Goal: Task Accomplishment & Management: Use online tool/utility

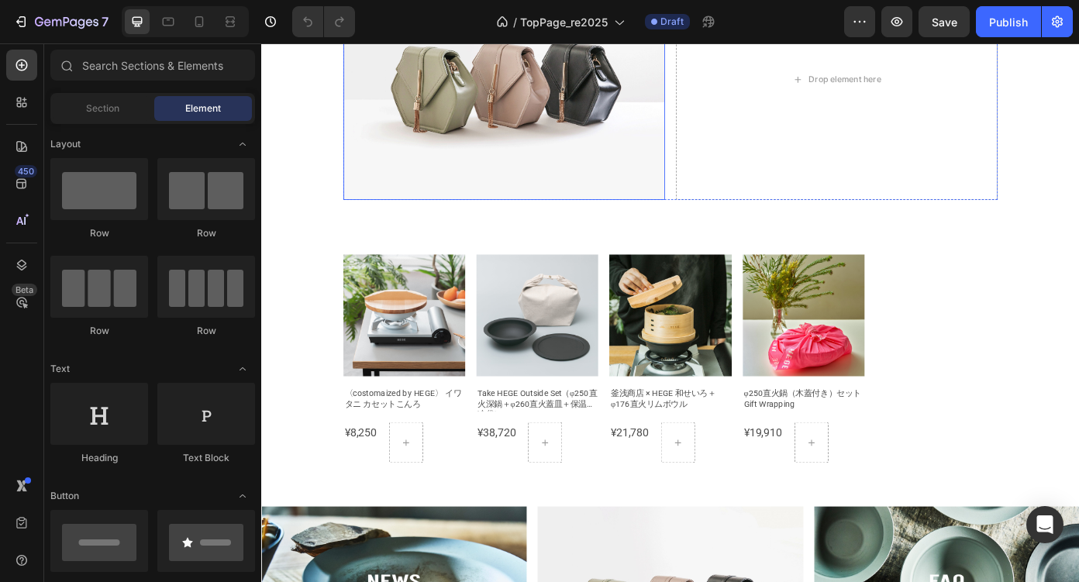
scroll to position [732, 0]
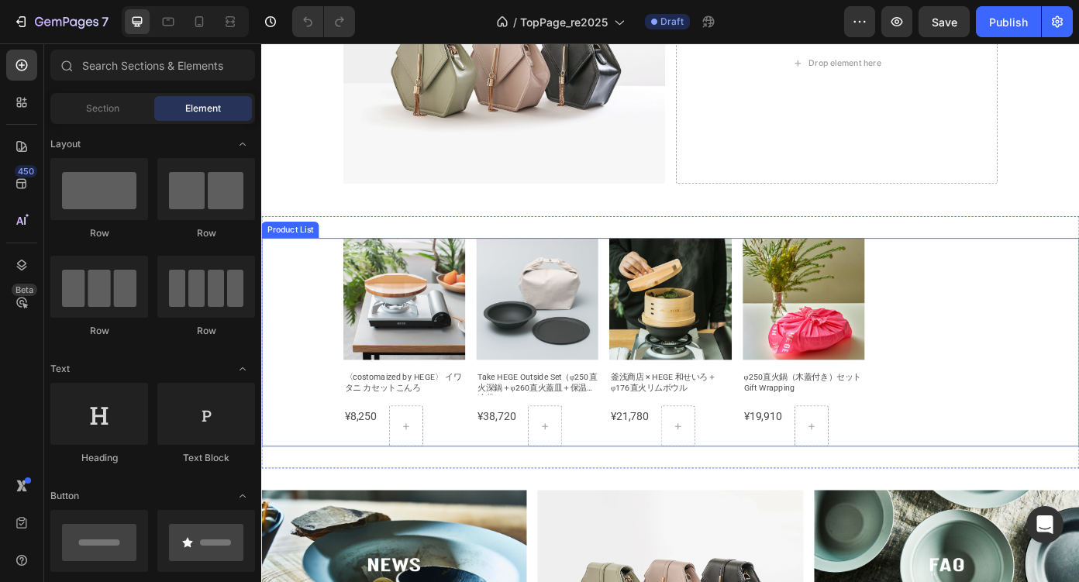
click at [1021, 390] on div "Product Images 〈costomaized by HEGE〉 イワタニ カセットこんろ Product Title ¥8,250 Product …" at bounding box center [726, 383] width 744 height 237
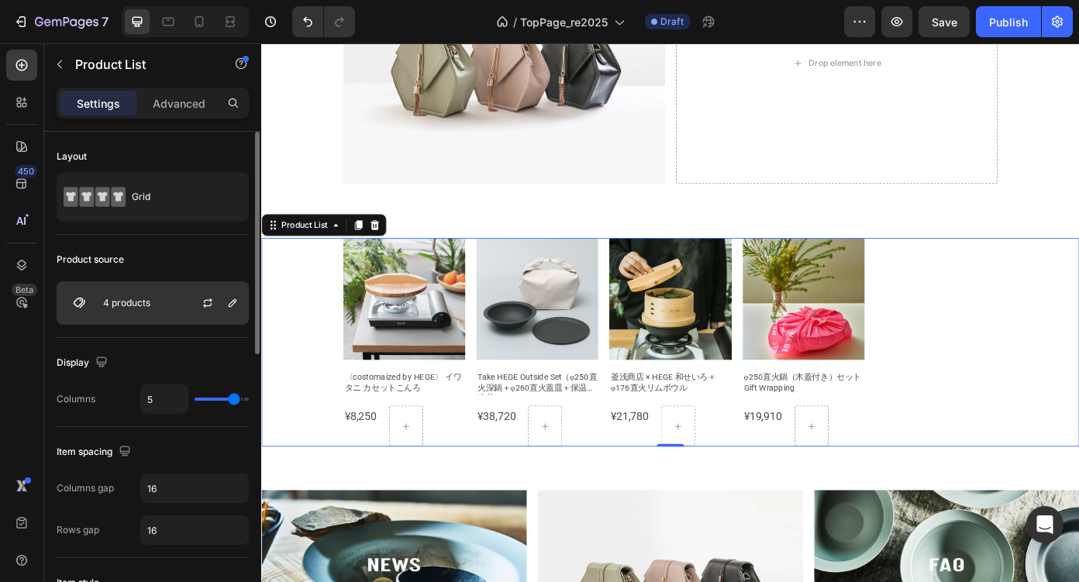
click at [185, 303] on div at bounding box center [214, 303] width 68 height 42
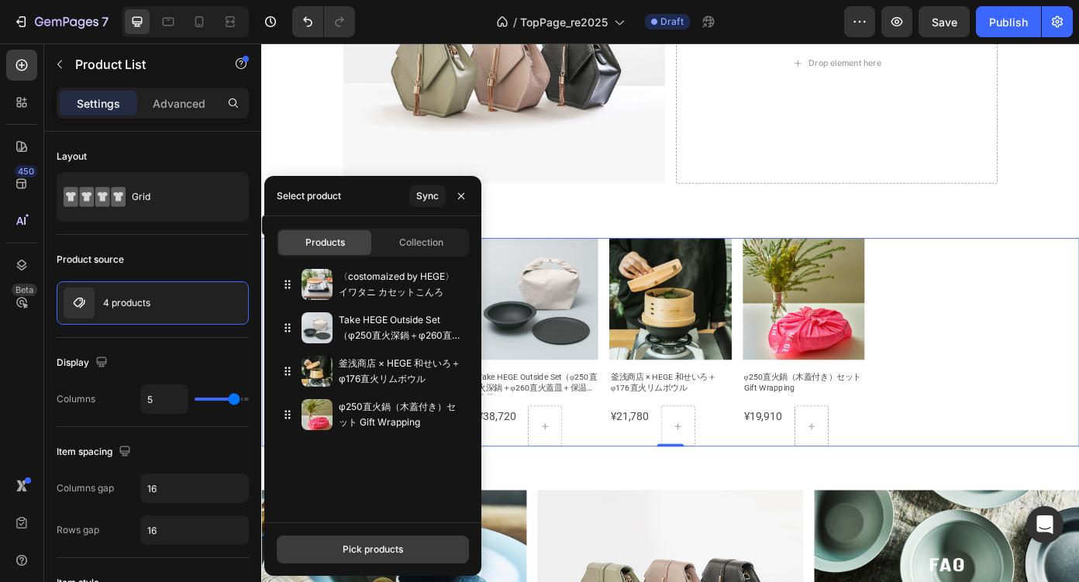
click at [411, 554] on button "Pick products" at bounding box center [373, 550] width 192 height 28
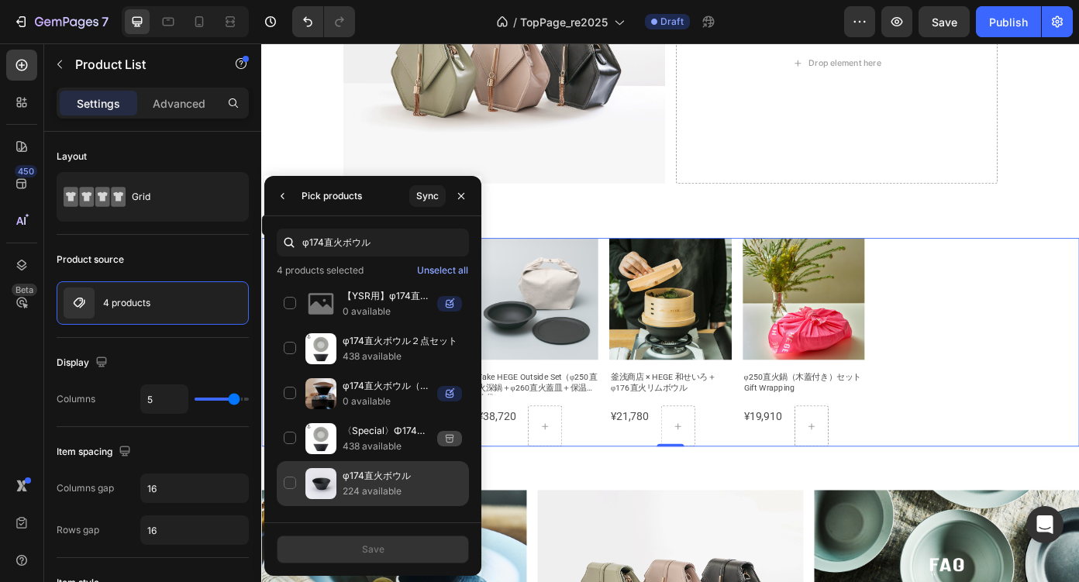
type input "φ174直火ボウル"
click at [295, 484] on div "φ174直火ボウル 224 available" at bounding box center [373, 483] width 192 height 45
click at [355, 552] on button "Save" at bounding box center [373, 550] width 192 height 28
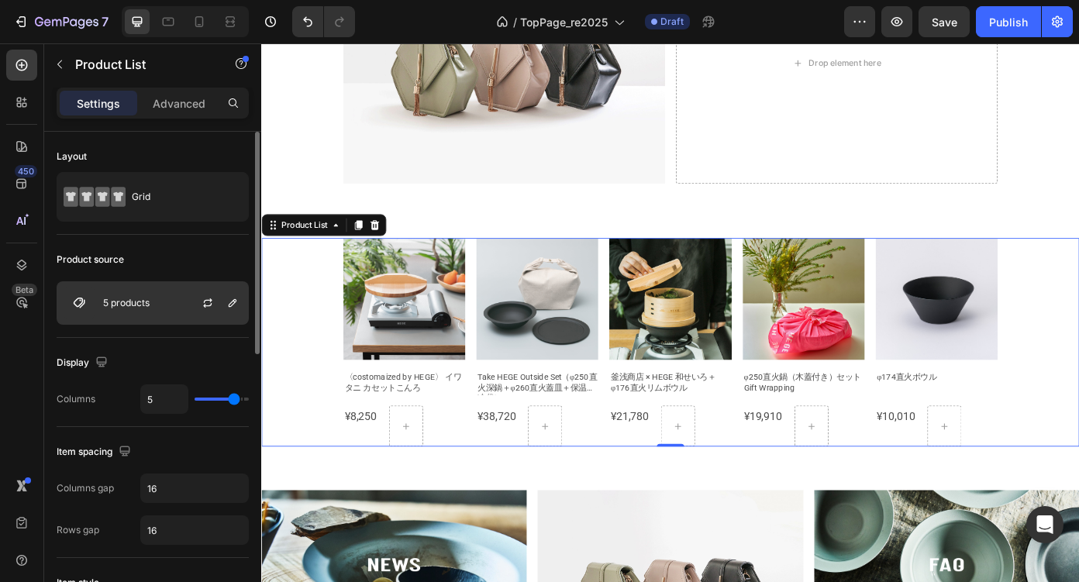
click at [181, 306] on div at bounding box center [214, 303] width 68 height 42
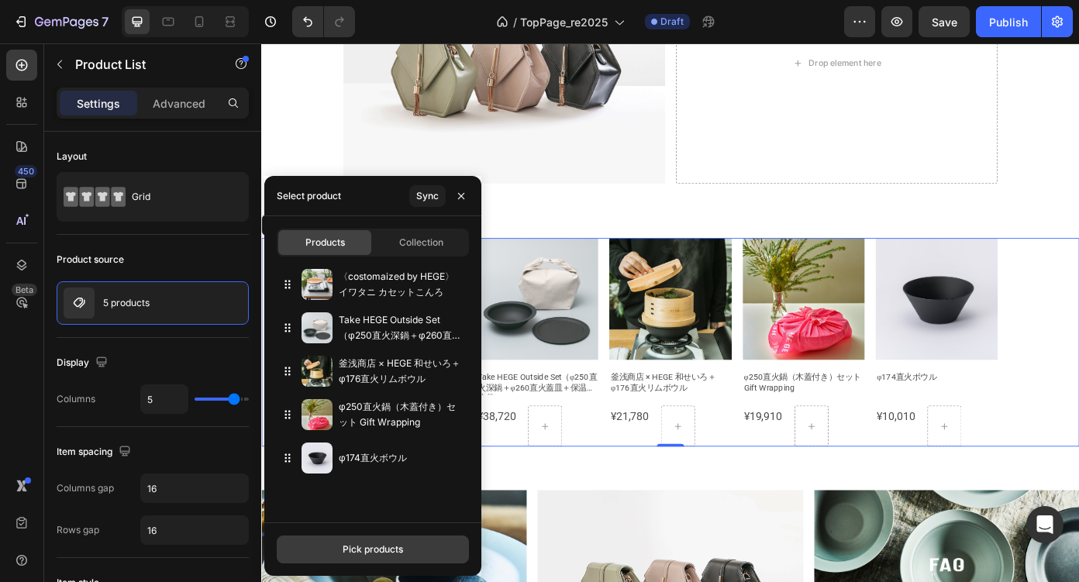
click at [361, 540] on button "Pick products" at bounding box center [373, 550] width 192 height 28
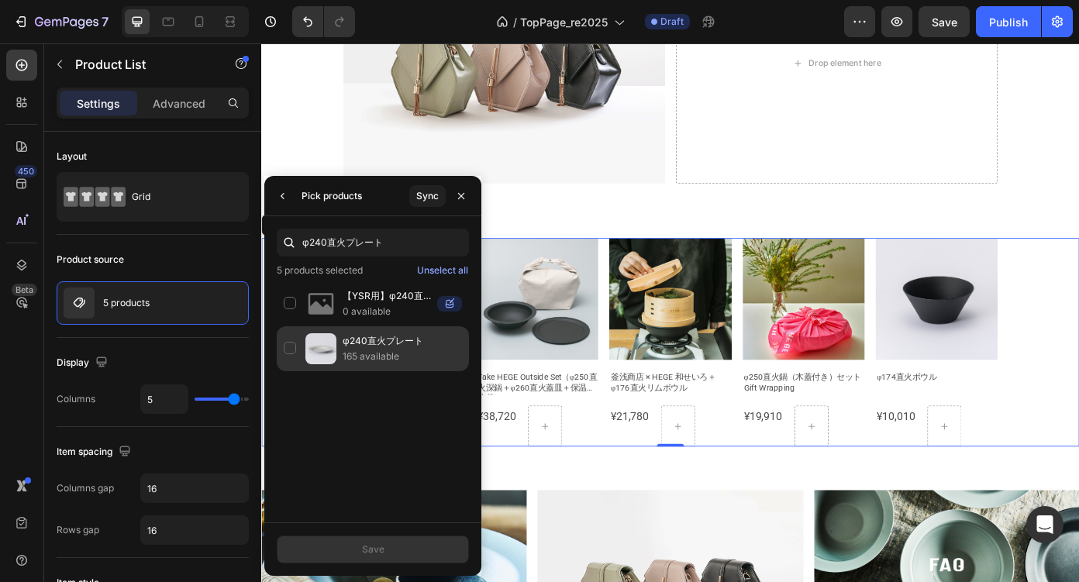
type input "φ240直火プレート"
click at [293, 353] on div "φ240直火プレート 165 available" at bounding box center [373, 348] width 192 height 45
click at [356, 547] on button "Save" at bounding box center [373, 550] width 192 height 28
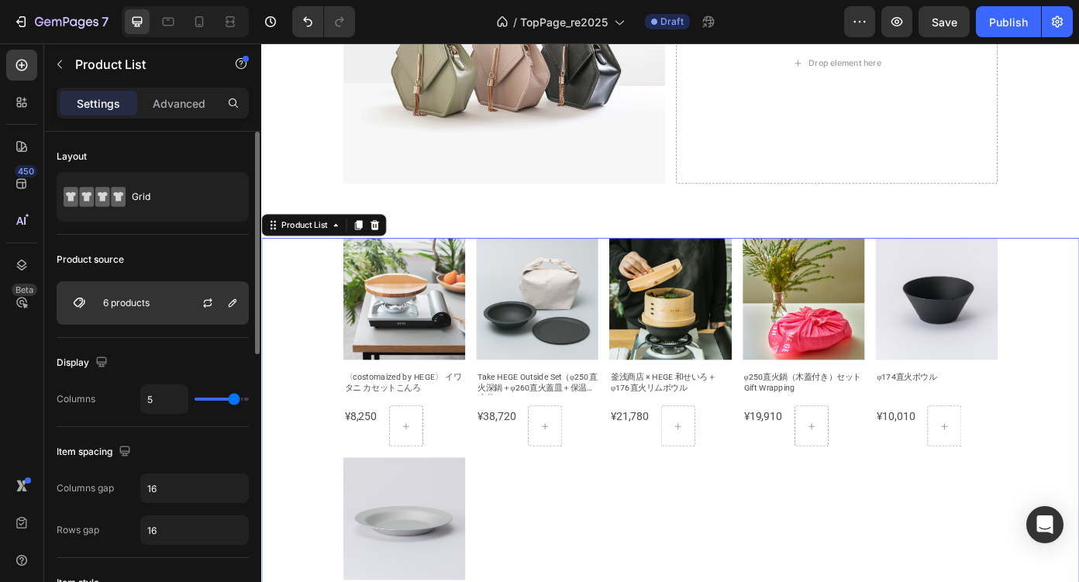
click at [178, 299] on div "6 products" at bounding box center [153, 302] width 192 height 43
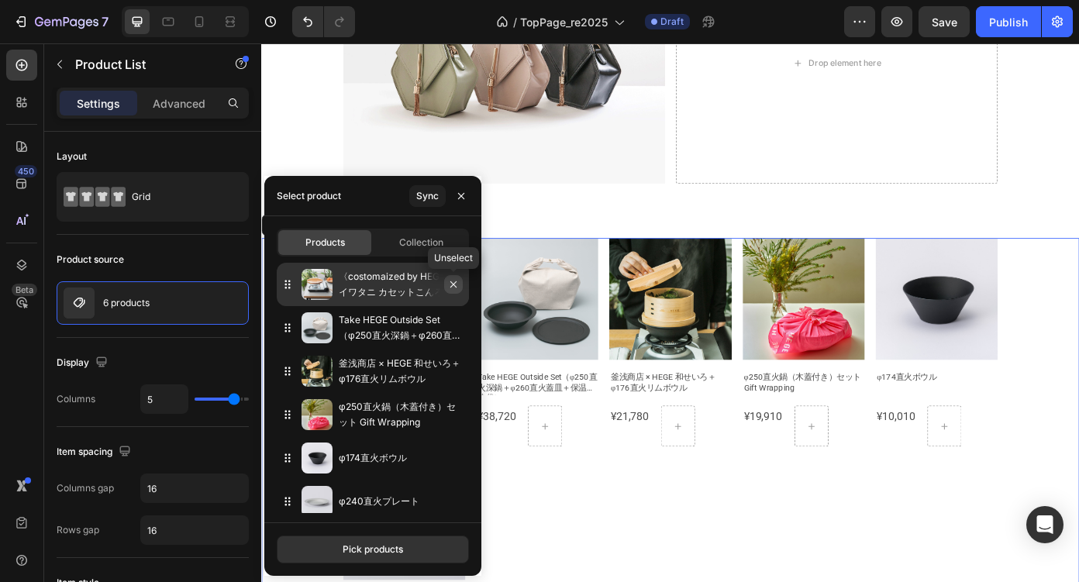
click at [457, 288] on icon "button" at bounding box center [453, 284] width 12 height 12
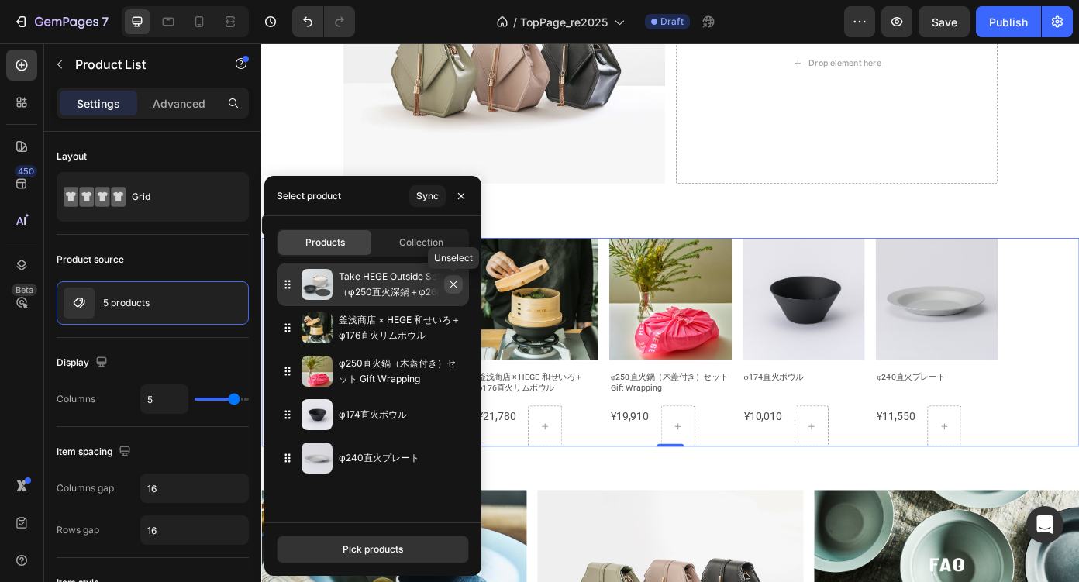
click at [456, 288] on icon "button" at bounding box center [454, 284] width 6 height 6
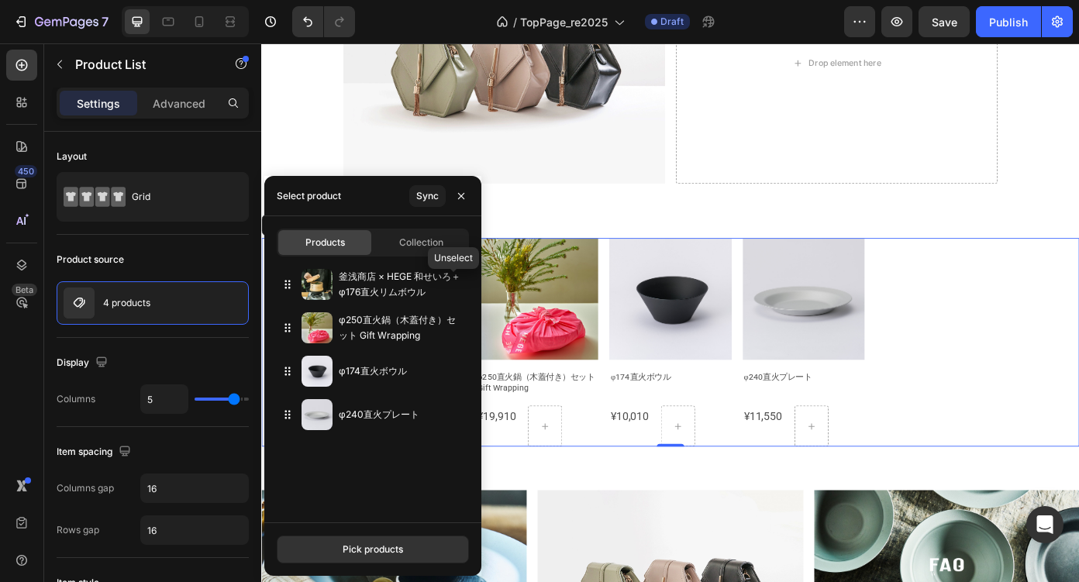
click at [0, 0] on icon "button" at bounding box center [0, 0] width 0 height 0
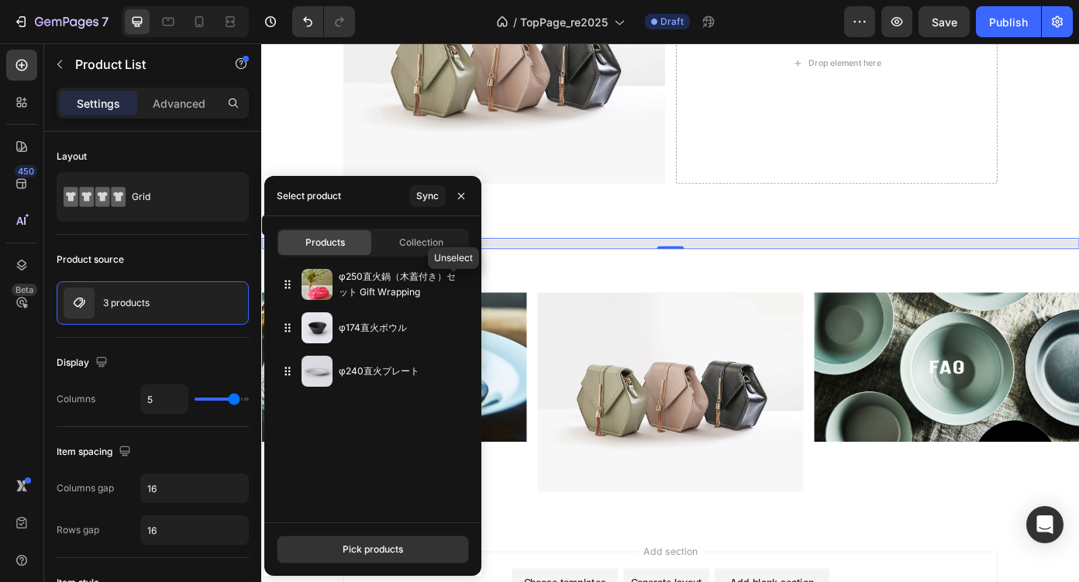
click at [0, 0] on icon "button" at bounding box center [0, 0] width 0 height 0
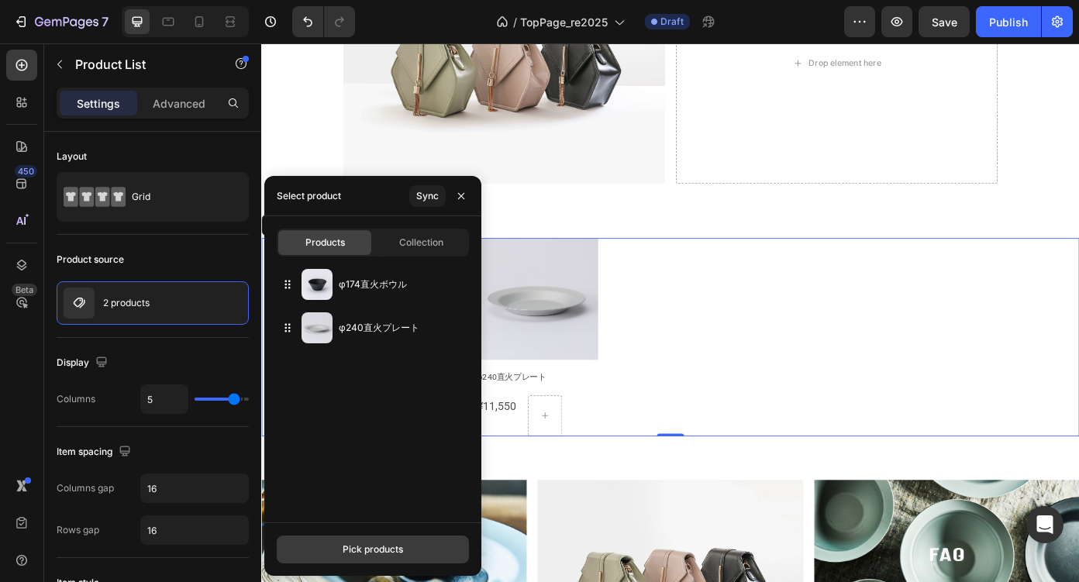
click at [355, 546] on div "Pick products" at bounding box center [373, 550] width 60 height 14
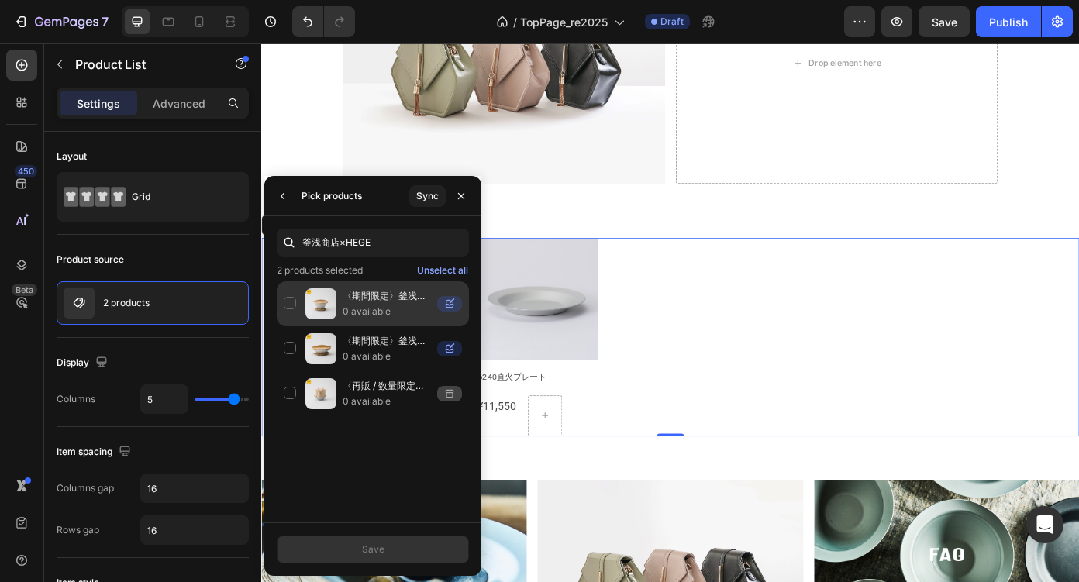
type input "釜浅商店×HEGE"
click at [389, 304] on p "0 available" at bounding box center [387, 312] width 88 height 16
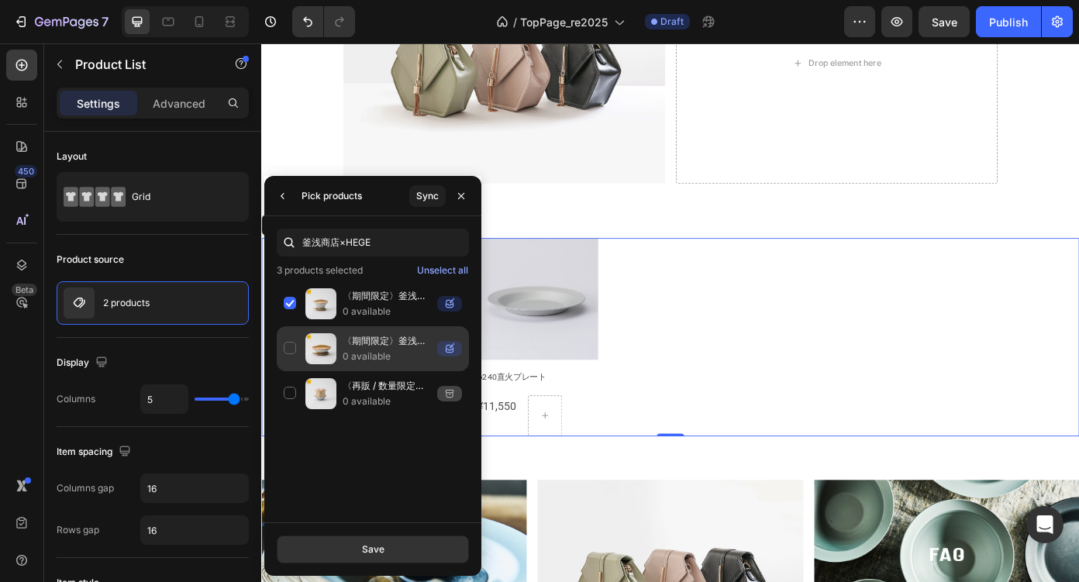
click at [369, 338] on p "〈期間限定〉釜浅商店×HEGEセットB（蓋・器・敷）" at bounding box center [387, 341] width 88 height 16
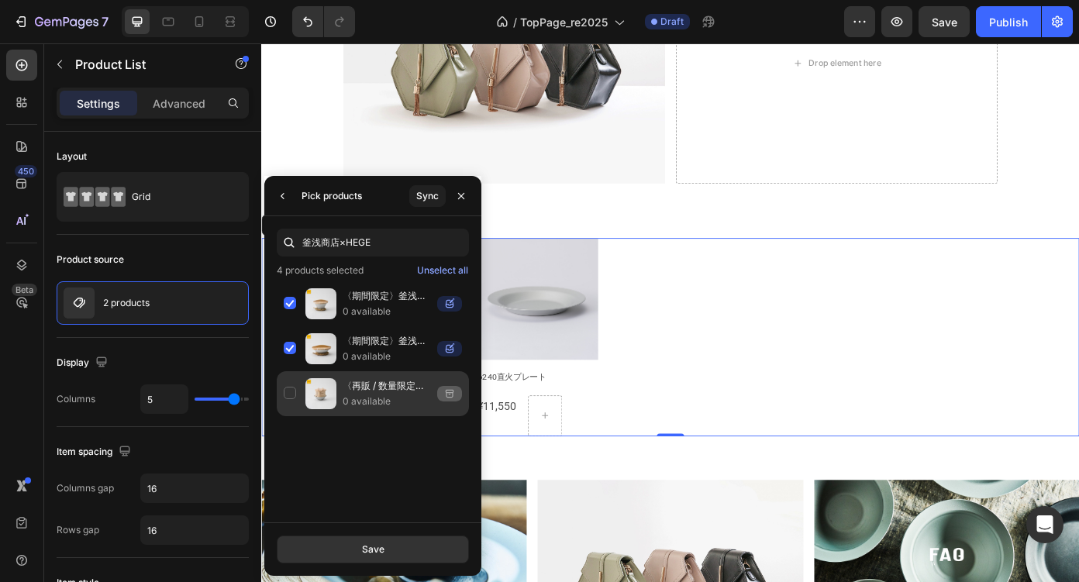
click at [362, 392] on p "〈再販 / 数量限定〉釜浅商店×HEGEセットA（和セイロ・器）" at bounding box center [387, 386] width 88 height 16
click at [362, 547] on div "Save" at bounding box center [373, 550] width 22 height 14
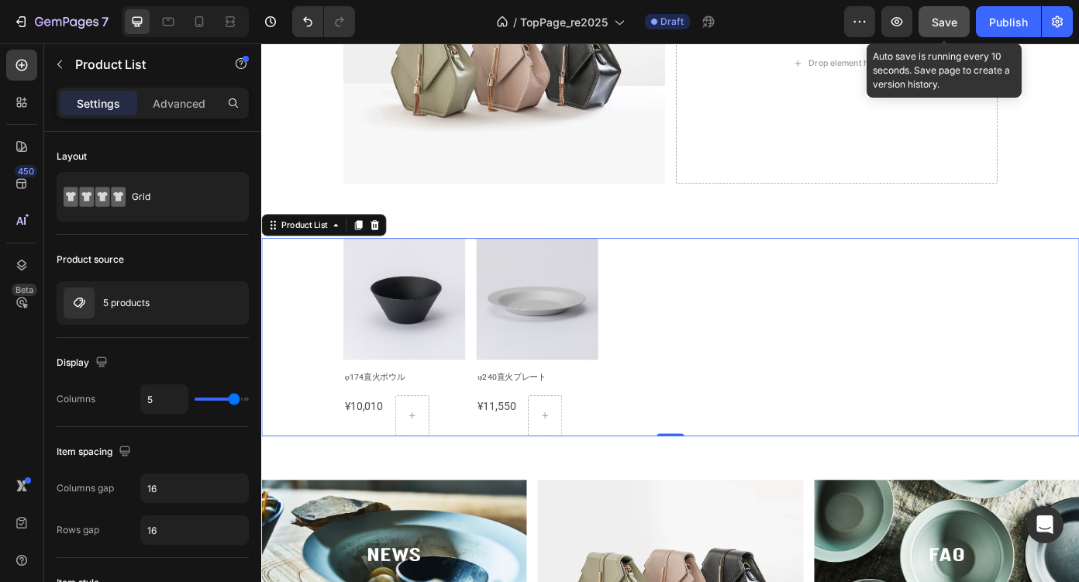
click at [945, 27] on span "Save" at bounding box center [945, 22] width 26 height 13
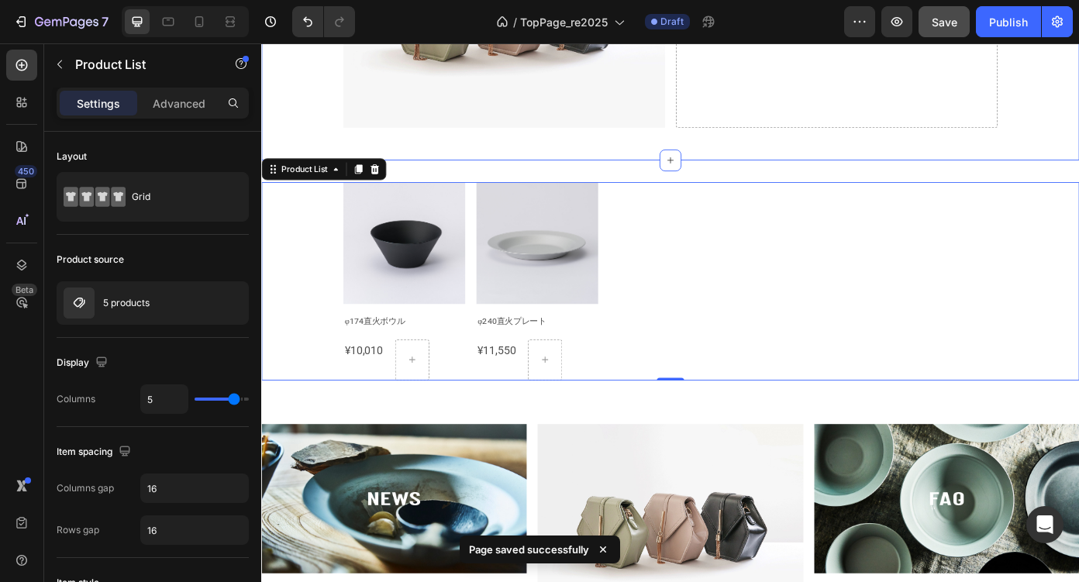
scroll to position [861, 0]
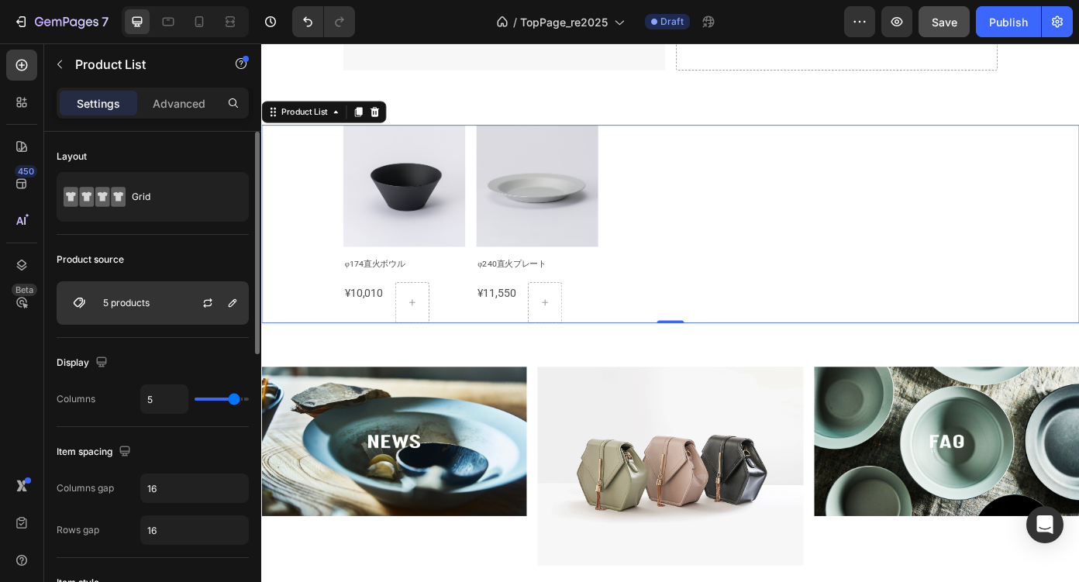
click at [172, 311] on div "5 products" at bounding box center [153, 302] width 192 height 43
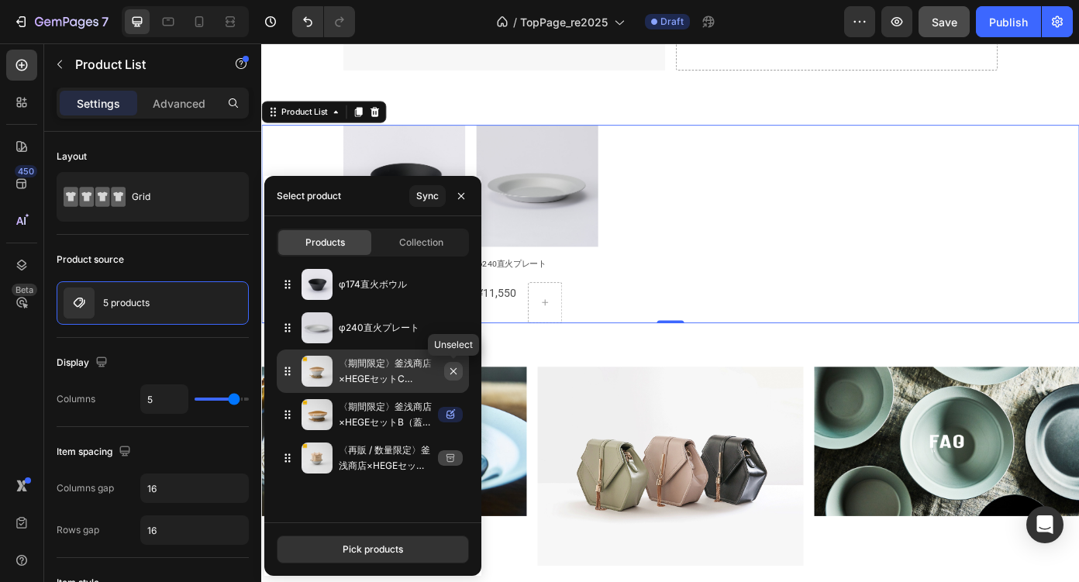
click at [456, 379] on button "button" at bounding box center [453, 371] width 19 height 19
click at [451, 375] on icon "button" at bounding box center [453, 371] width 12 height 12
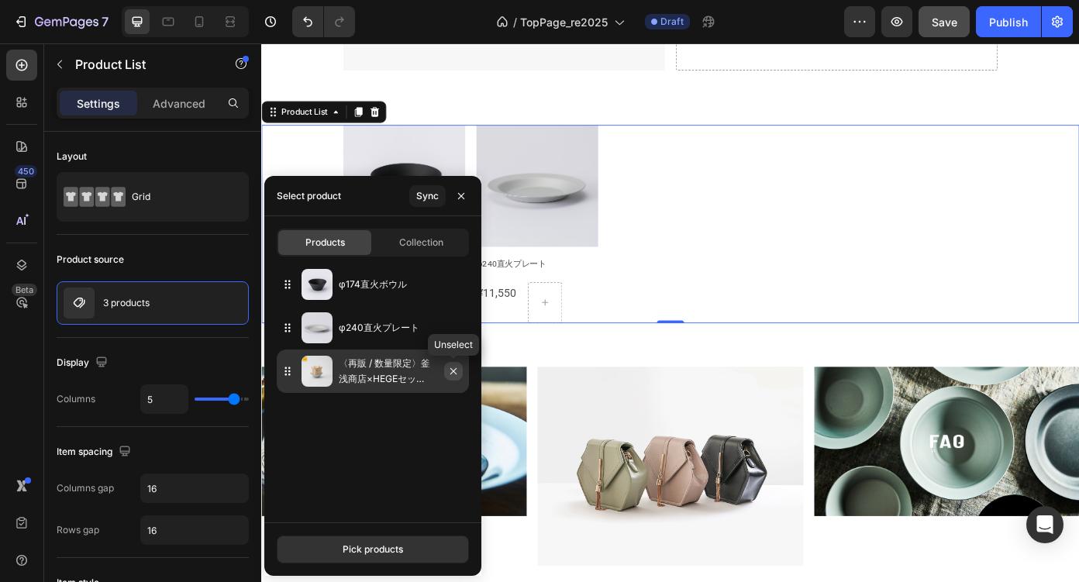
click at [451, 374] on icon "button" at bounding box center [454, 371] width 6 height 6
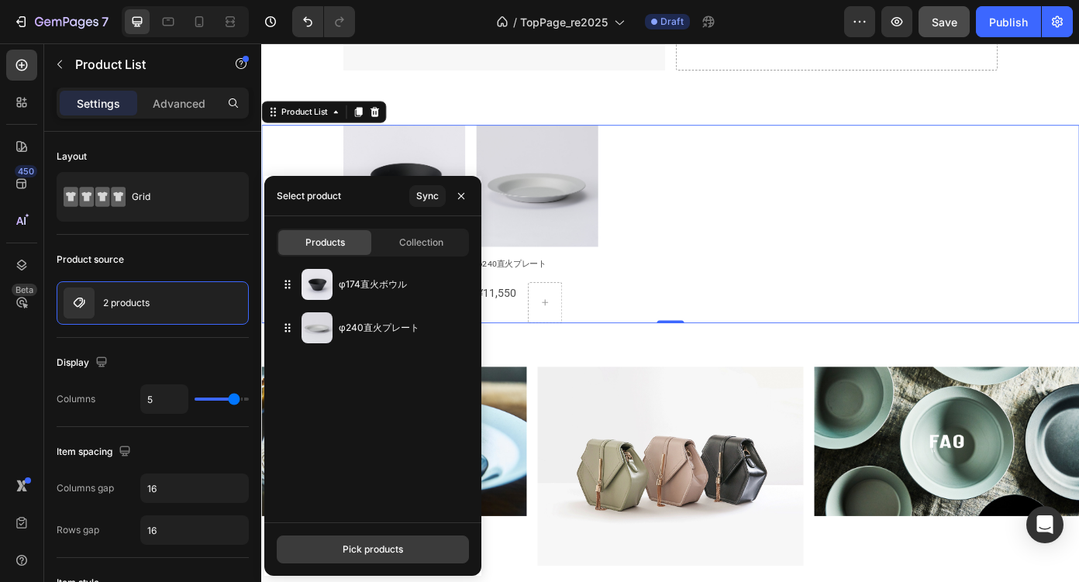
click at [362, 554] on div "Pick products" at bounding box center [373, 550] width 60 height 14
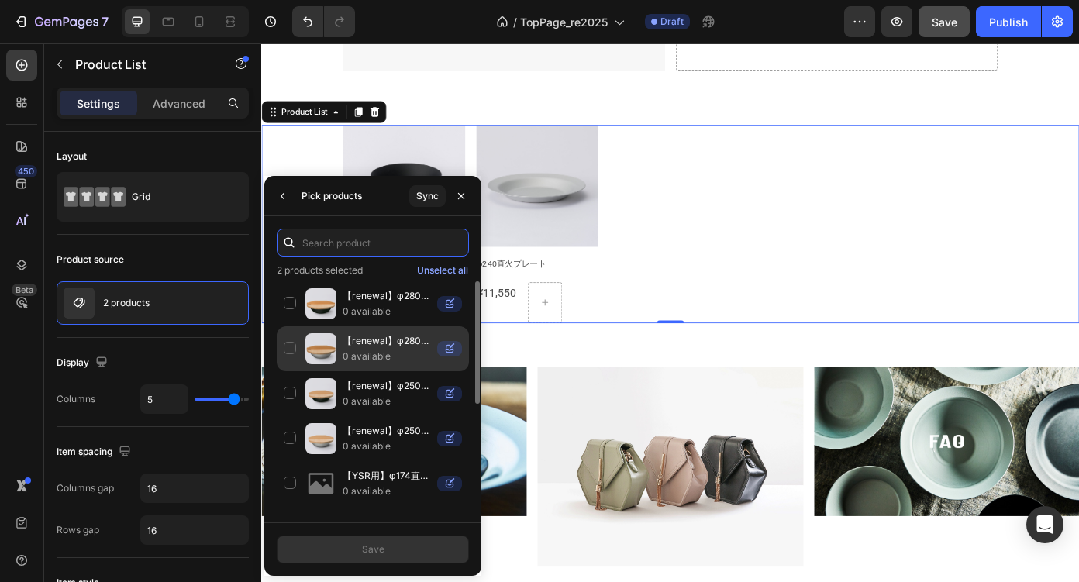
paste input "釜浅商店"
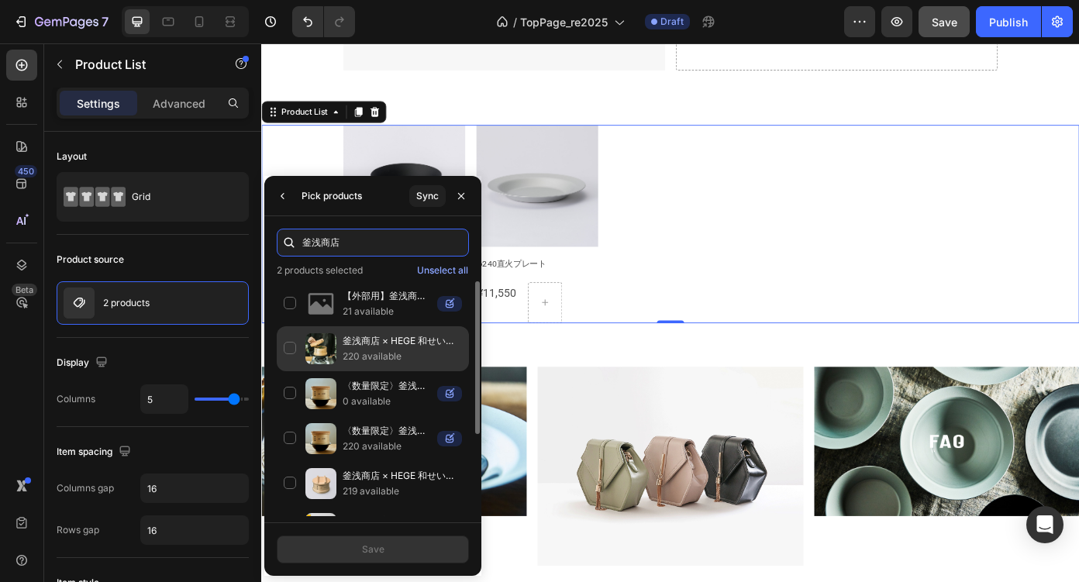
type input "釜浅商店"
click at [289, 371] on div "釜浅商店 × HEGE 和せいろ＋φ176直火リムボウル 220 available" at bounding box center [373, 393] width 192 height 45
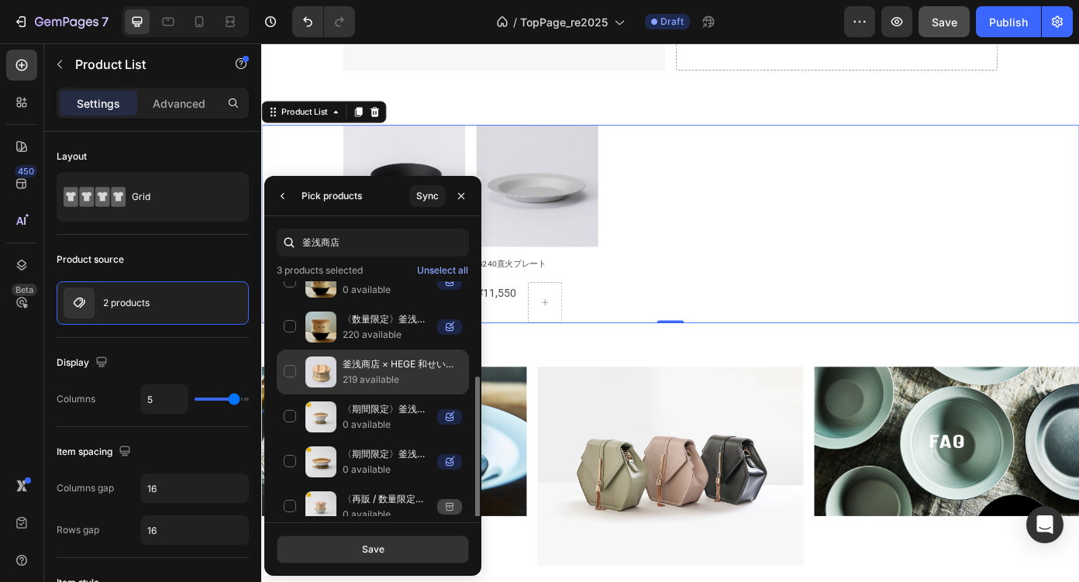
scroll to position [125, 0]
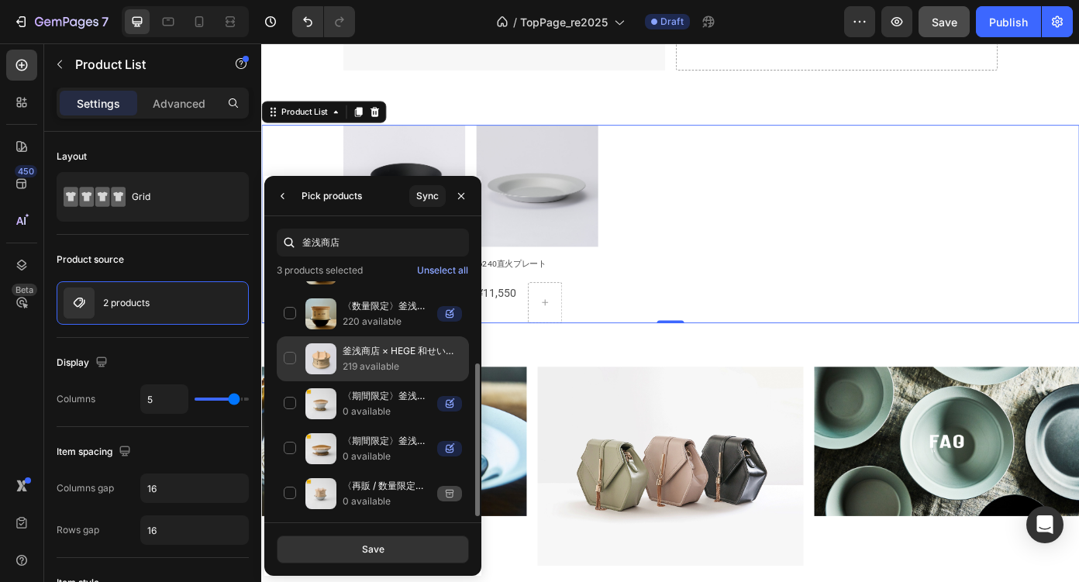
click at [290, 382] on div "釜浅商店 × HEGE 和せいろ 15cm 219 available" at bounding box center [373, 404] width 192 height 45
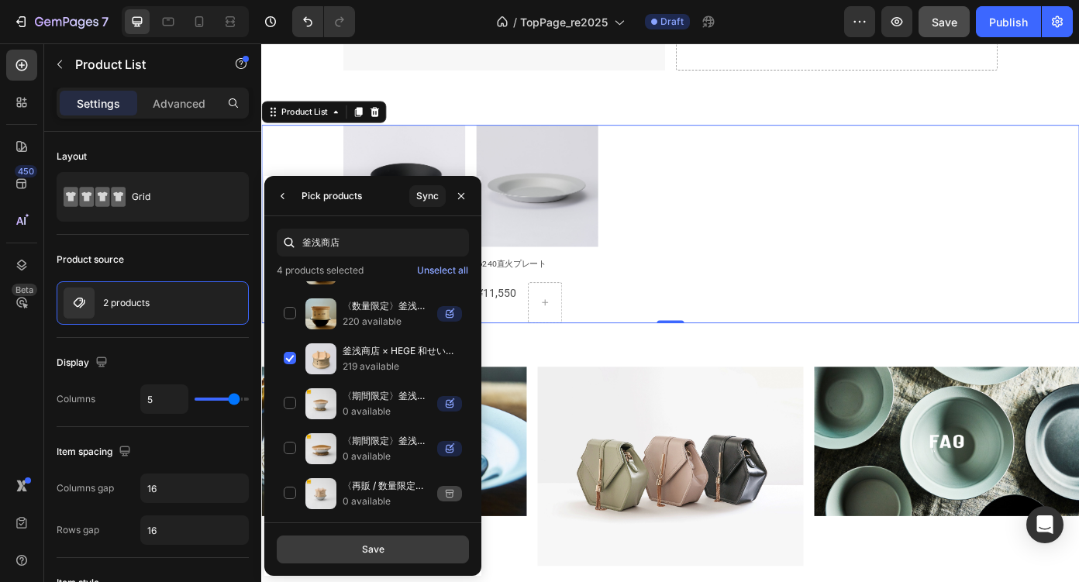
click at [357, 548] on button "Save" at bounding box center [373, 550] width 192 height 28
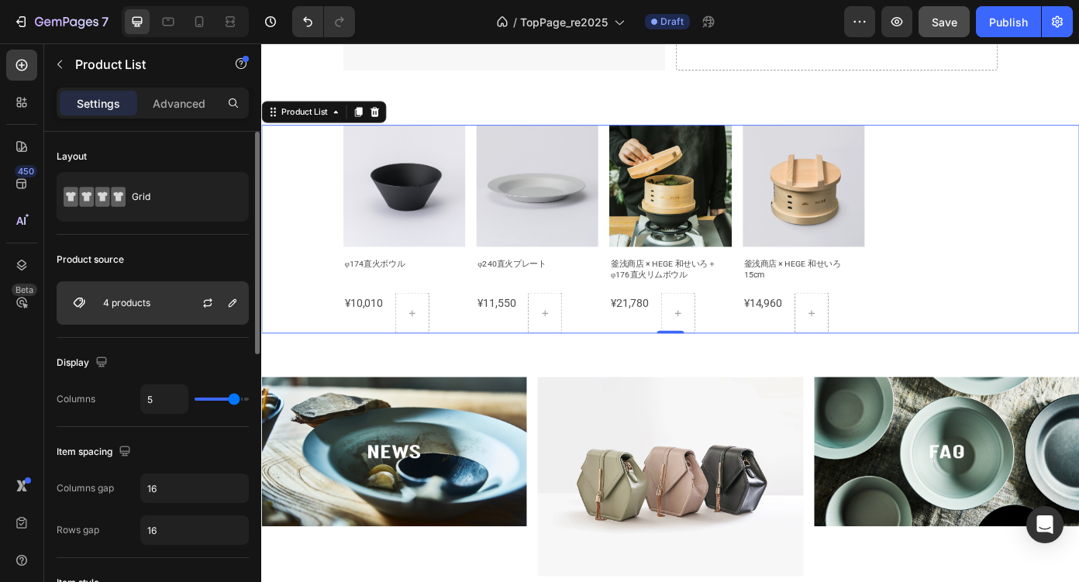
click at [163, 300] on div "4 products" at bounding box center [153, 302] width 192 height 43
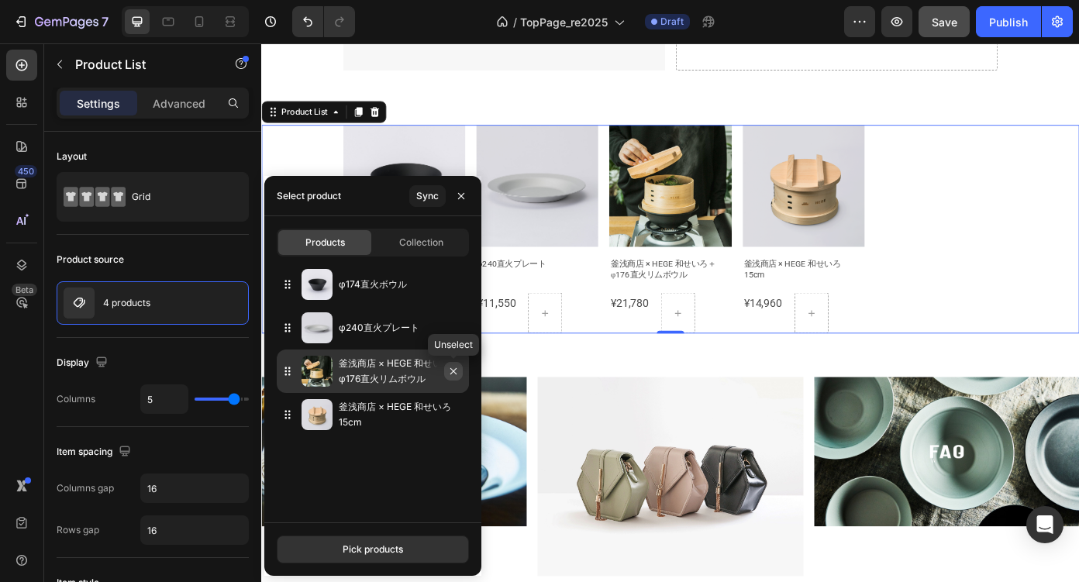
click at [454, 379] on button "button" at bounding box center [453, 371] width 19 height 19
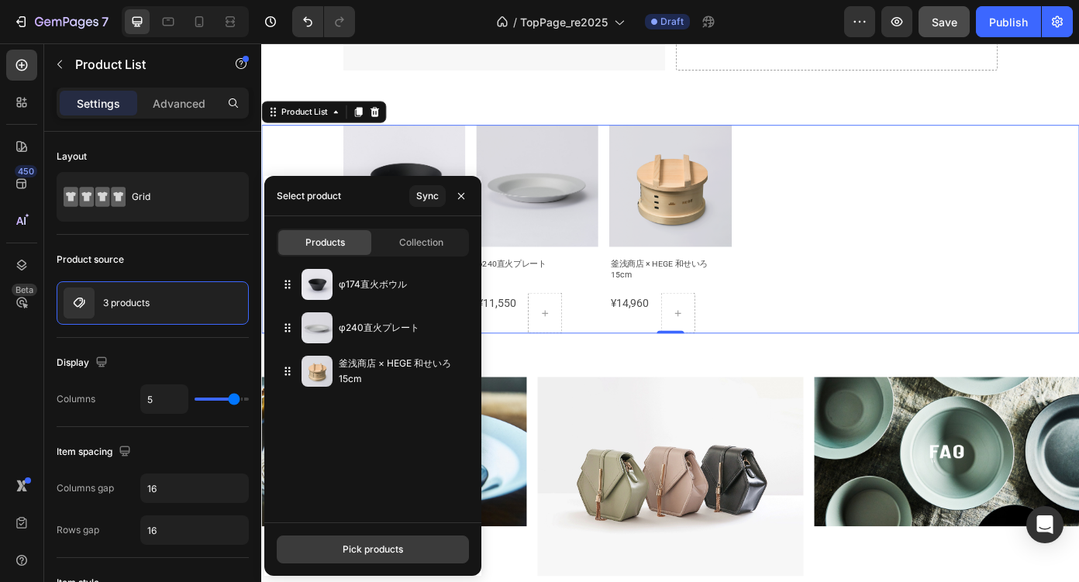
click at [376, 554] on div "Pick products" at bounding box center [373, 550] width 60 height 14
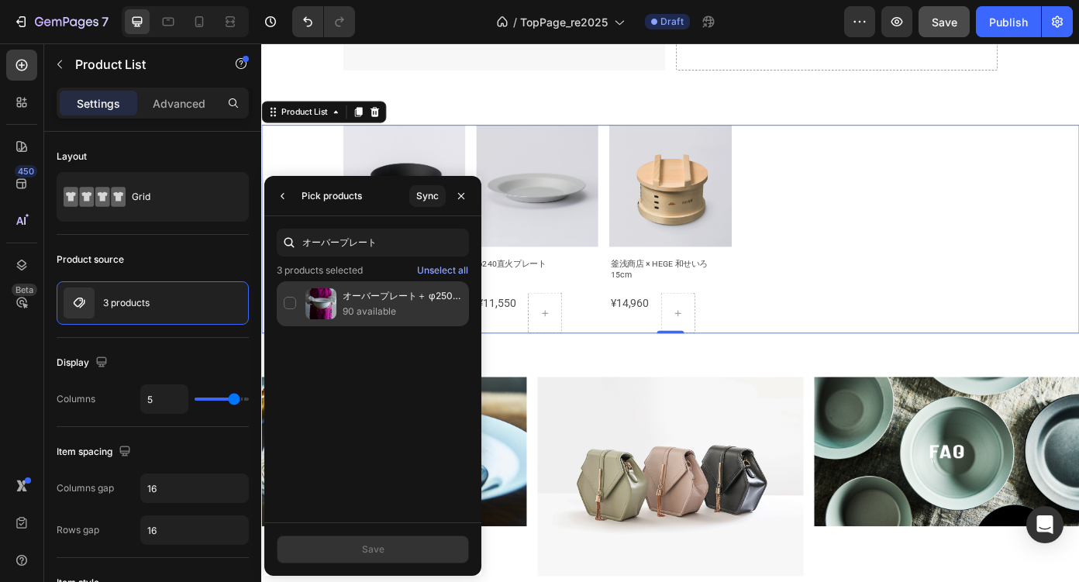
type input "オーバープレート"
click at [294, 307] on div "オーバープレート＋ φ250直火鍋 ＋ アンダーボウル 90 available" at bounding box center [373, 303] width 192 height 45
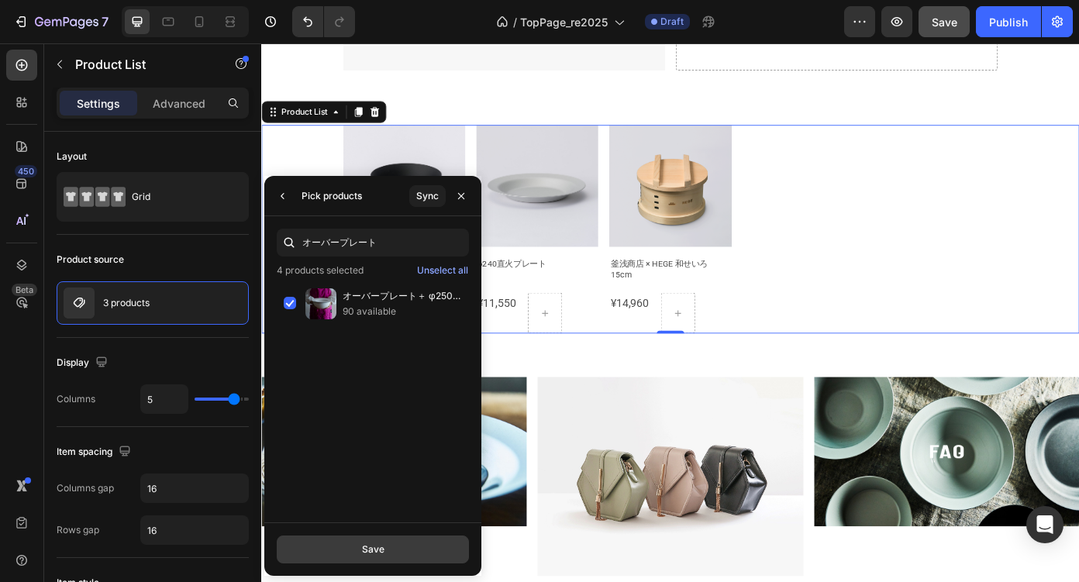
click at [363, 544] on div "Save" at bounding box center [373, 550] width 22 height 14
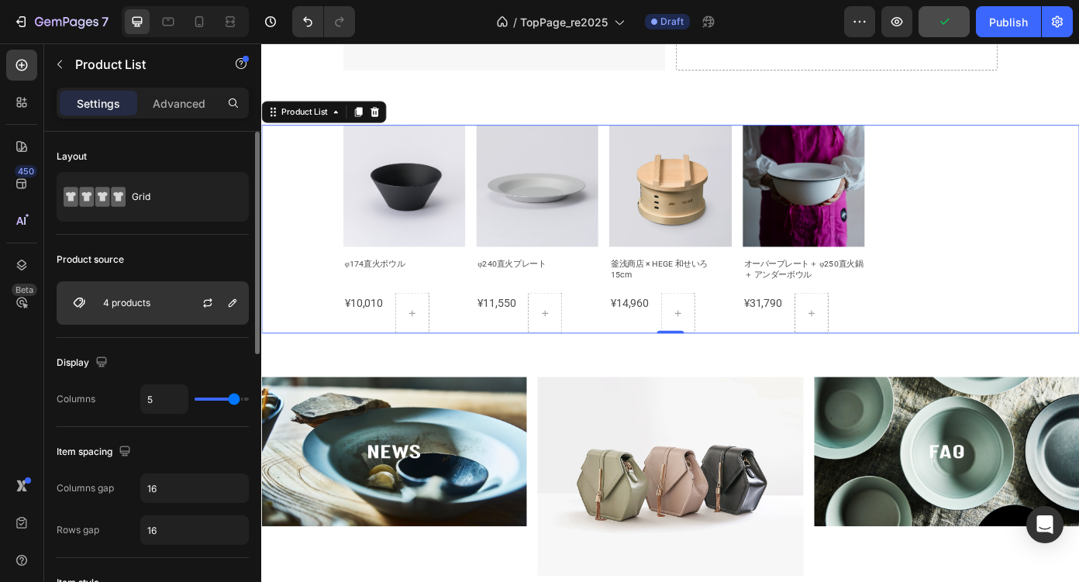
click at [182, 305] on div at bounding box center [214, 303] width 68 height 42
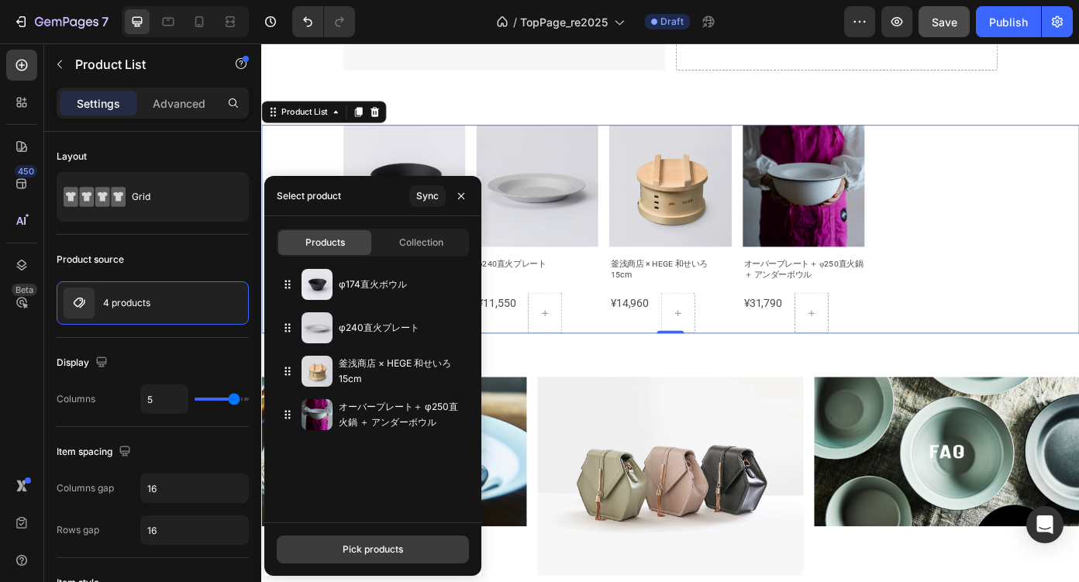
click at [384, 547] on div "Pick products" at bounding box center [373, 550] width 60 height 14
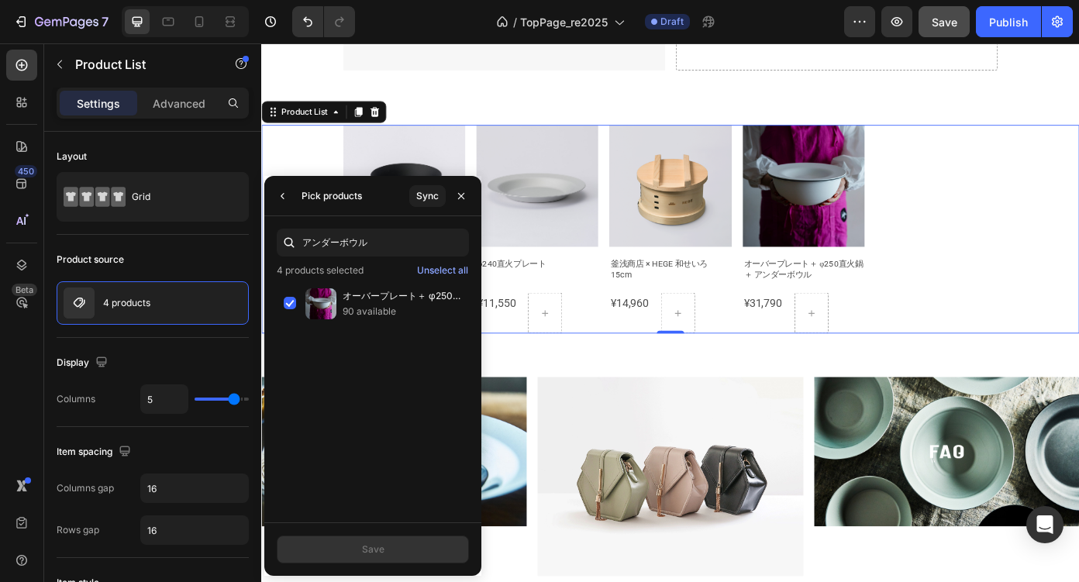
type input "アンダーボウル"
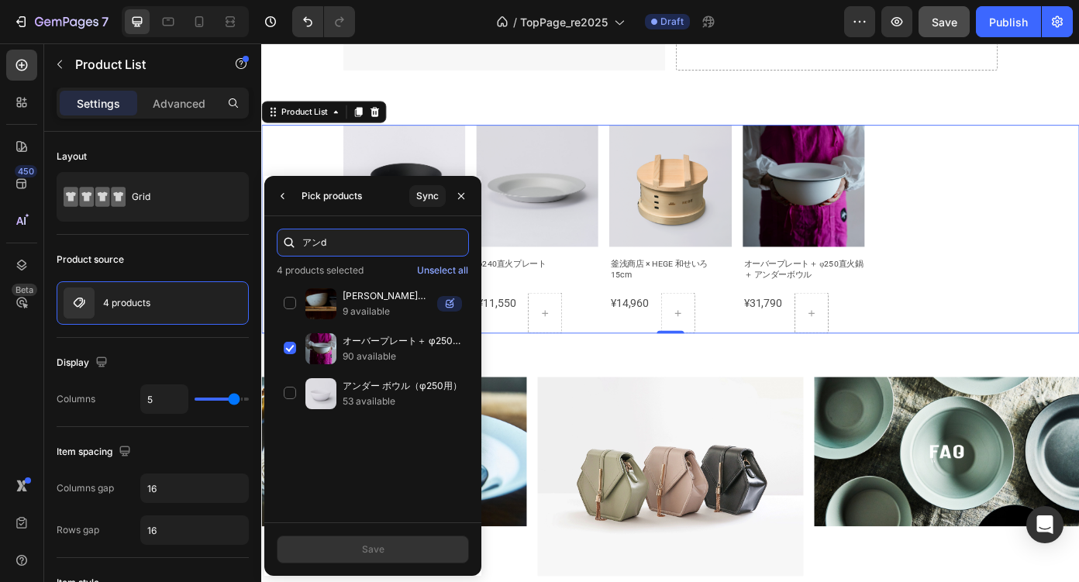
scroll to position [0, 0]
type input "アンダー"
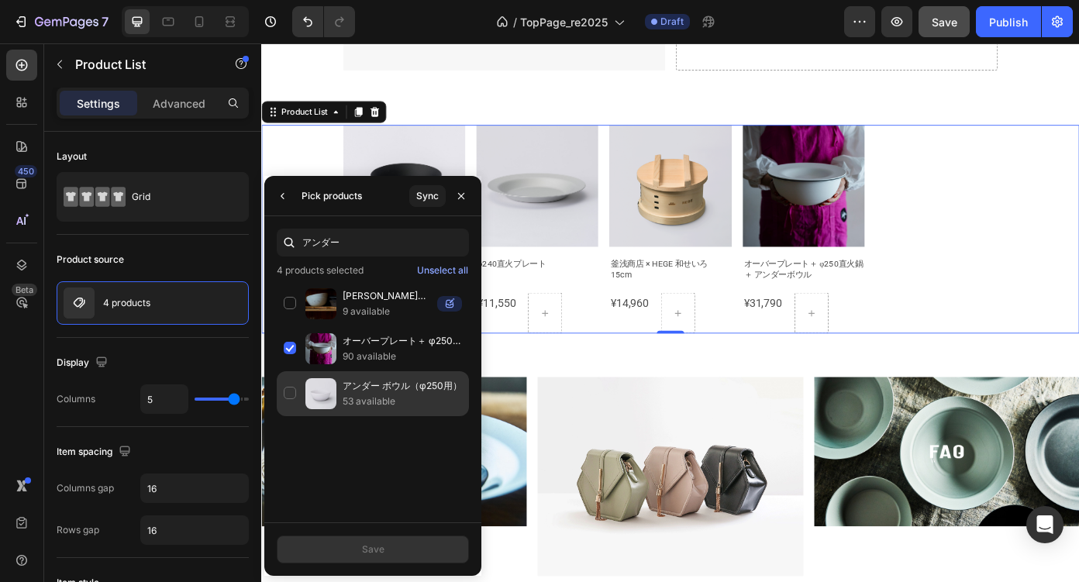
click at [292, 394] on div "アンダー ボウル（φ250用） 53 available" at bounding box center [373, 393] width 192 height 45
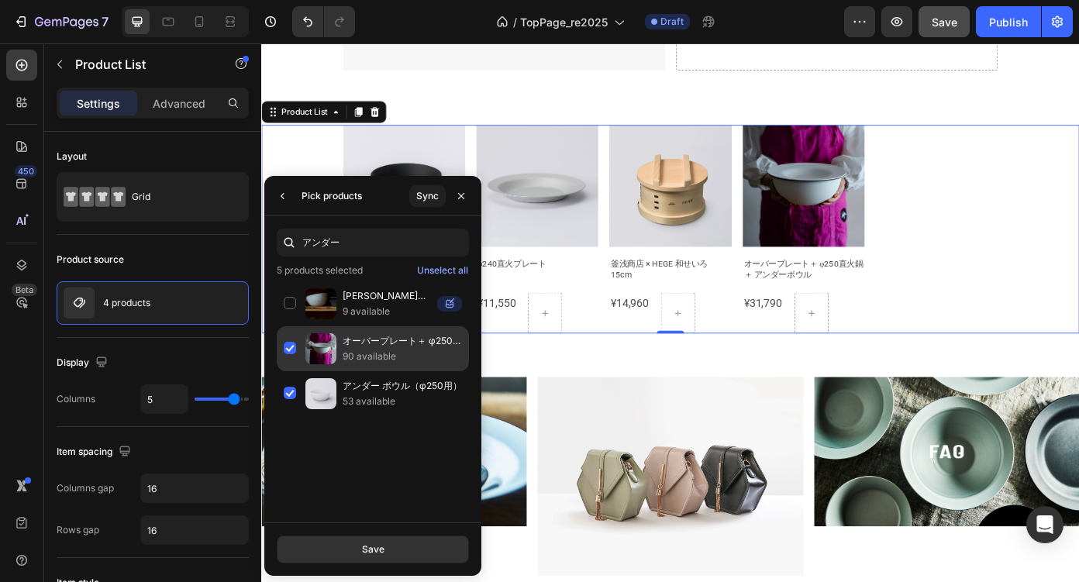
click at [291, 371] on div "オーバープレート＋ φ250直火鍋 ＋ アンダーボウル 90 available" at bounding box center [373, 393] width 192 height 45
click at [385, 553] on button "Save" at bounding box center [373, 550] width 192 height 28
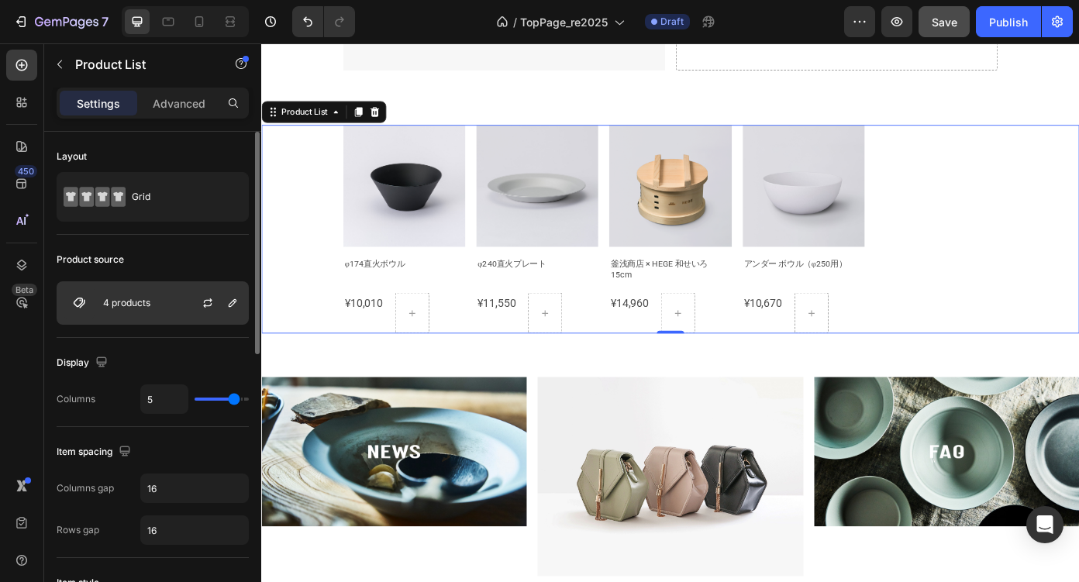
click at [168, 309] on div "4 products" at bounding box center [153, 302] width 192 height 43
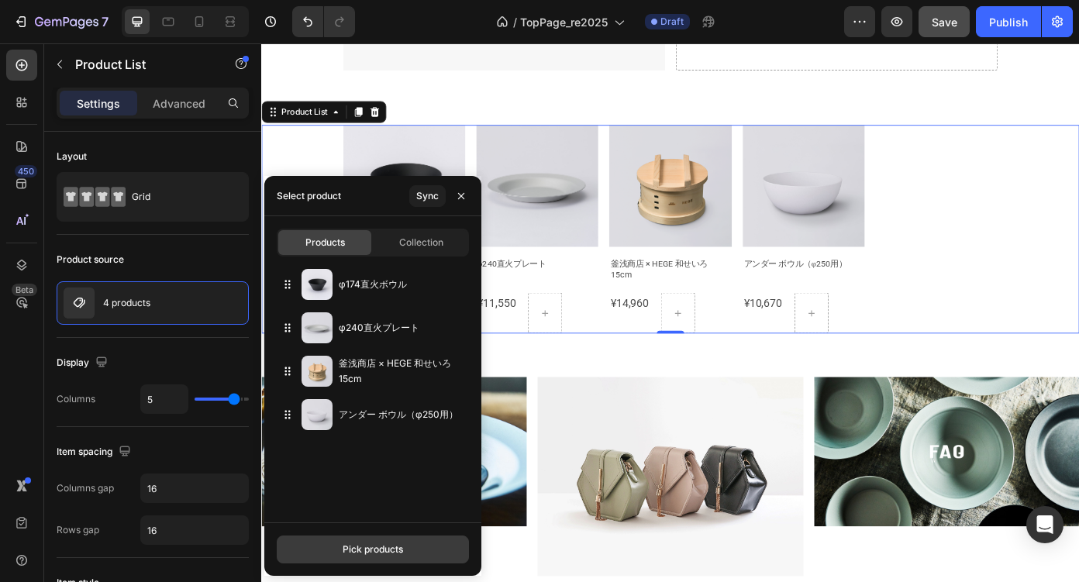
click at [363, 545] on div "Pick products" at bounding box center [373, 550] width 60 height 14
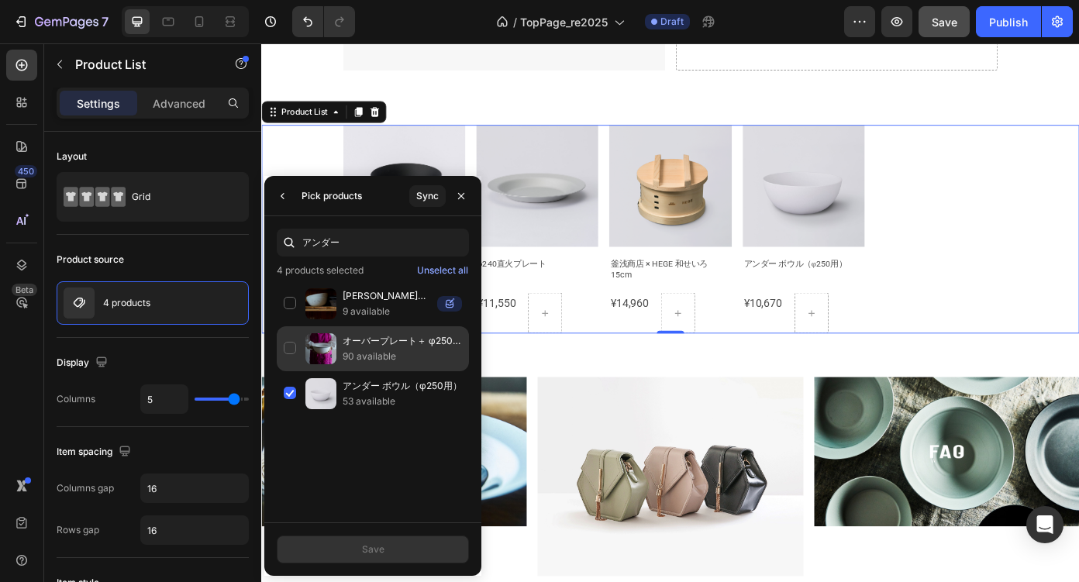
type input "アンダー"
click at [287, 371] on div "オーバープレート＋ φ250直火鍋 ＋ アンダーボウル 90 available" at bounding box center [373, 393] width 192 height 45
click at [369, 547] on div "Save" at bounding box center [373, 550] width 22 height 14
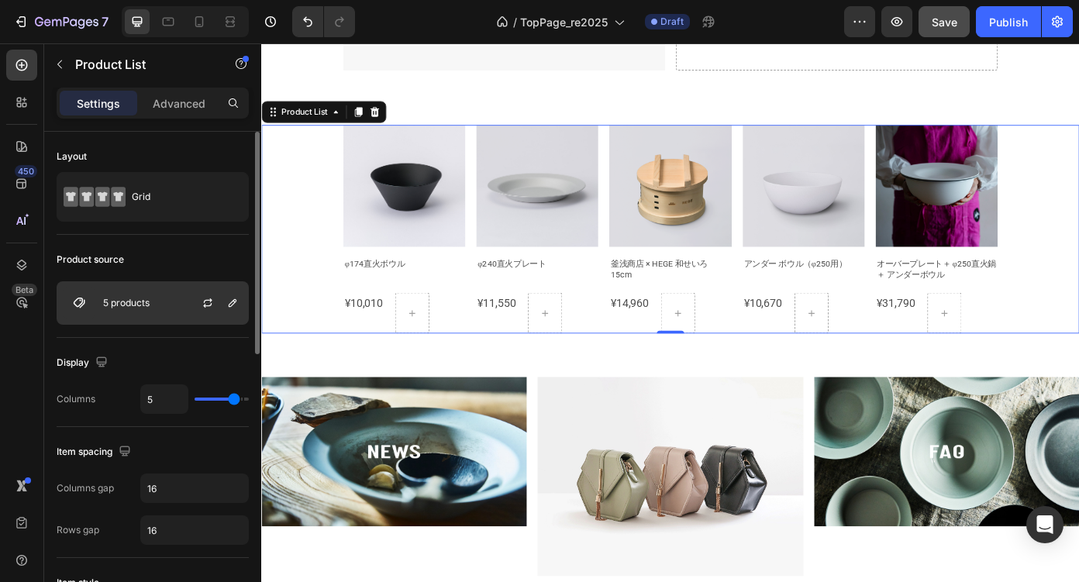
click at [174, 299] on div "5 products" at bounding box center [153, 302] width 192 height 43
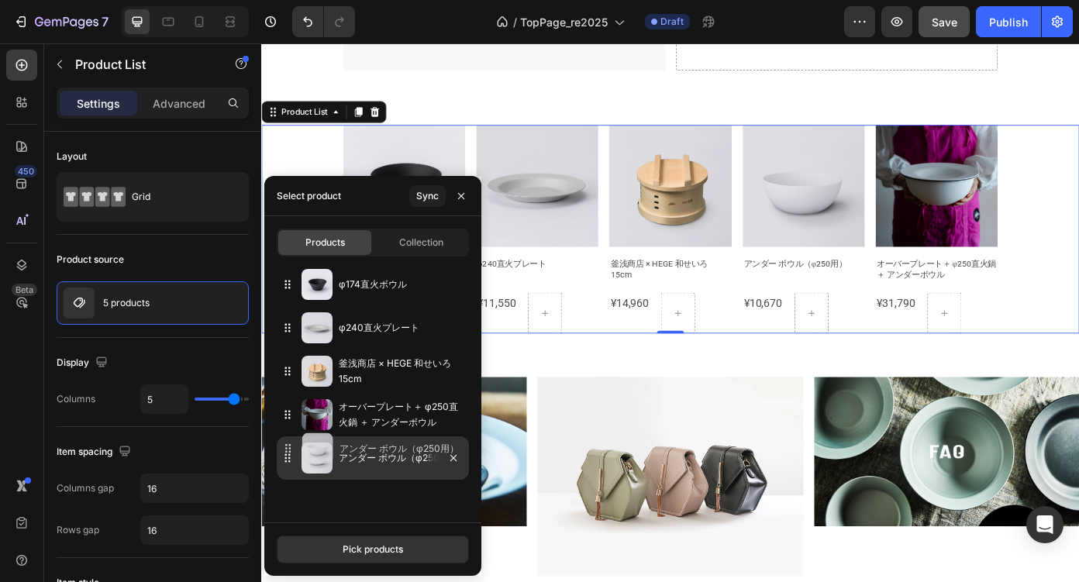
drag, startPoint x: 286, startPoint y: 417, endPoint x: 286, endPoint y: 454, distance: 36.4
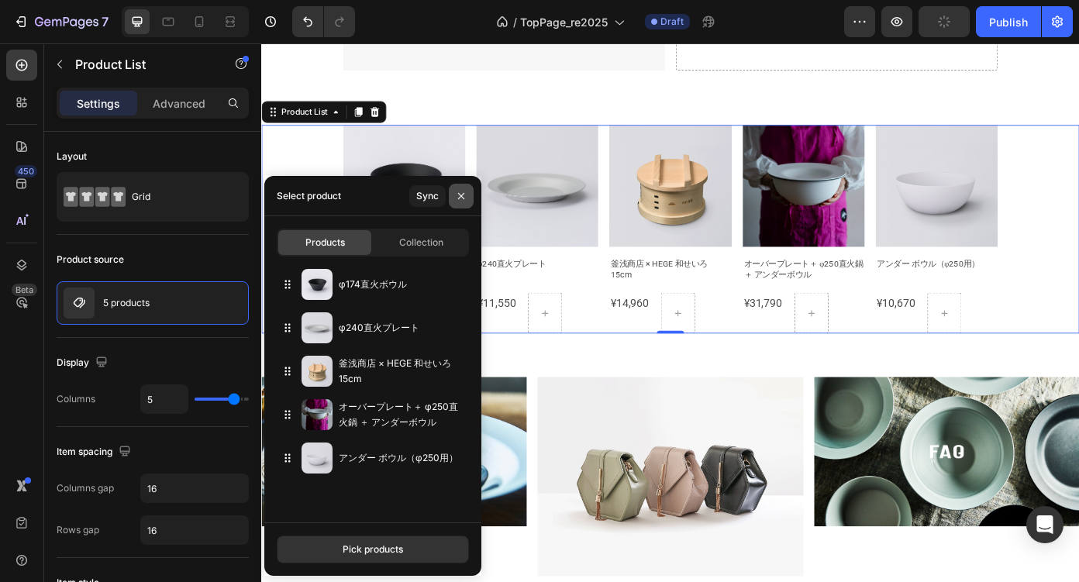
drag, startPoint x: 464, startPoint y: 193, endPoint x: 230, endPoint y: 184, distance: 233.6
click at [464, 193] on icon "button" at bounding box center [461, 195] width 6 height 6
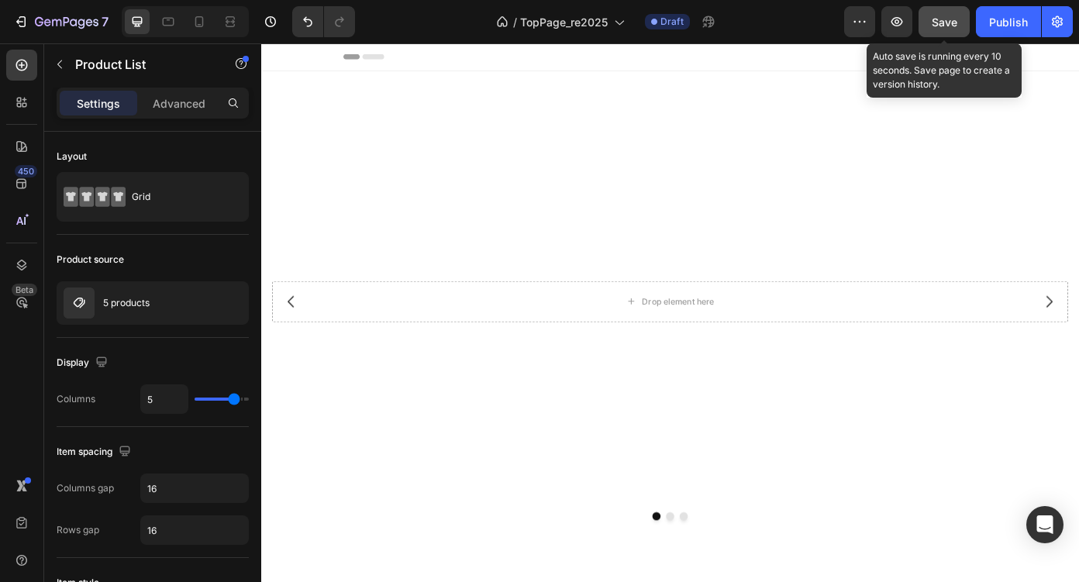
click at [937, 20] on span "Save" at bounding box center [945, 22] width 26 height 13
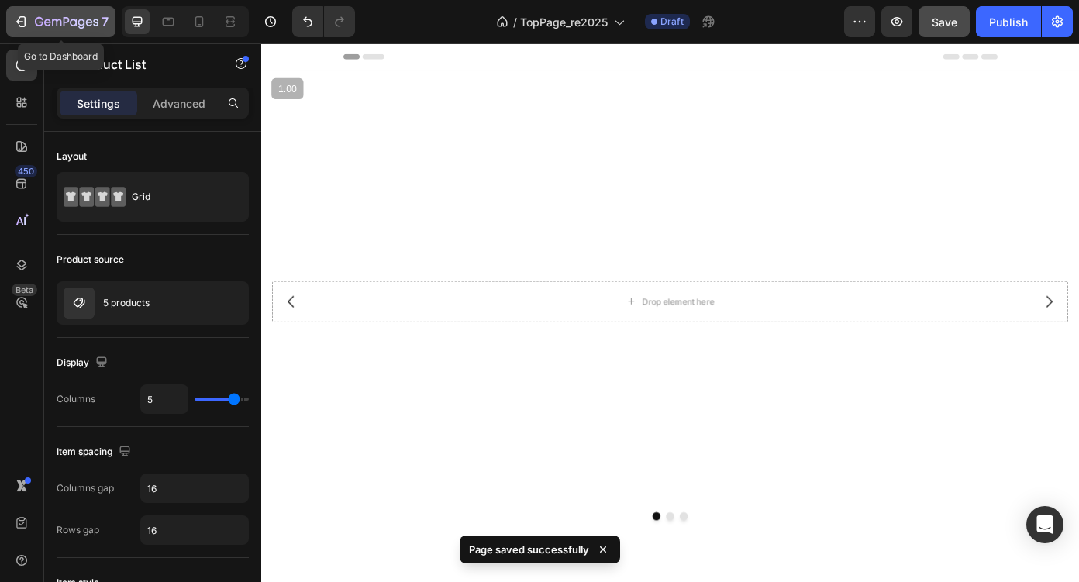
click at [16, 18] on icon "button" at bounding box center [21, 22] width 16 height 16
